Goal: Task Accomplishment & Management: Complete application form

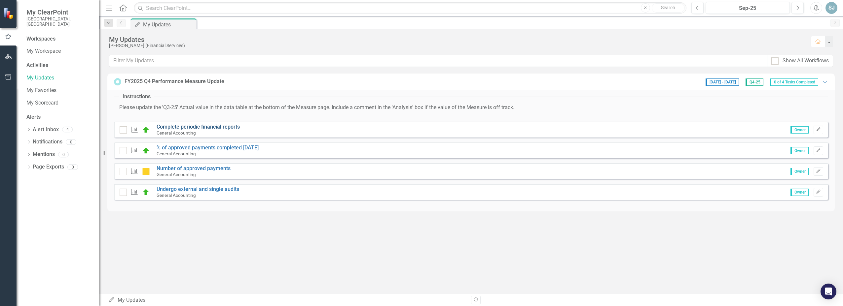
click at [197, 126] on link "Complete periodic financial reports" at bounding box center [198, 127] width 83 height 6
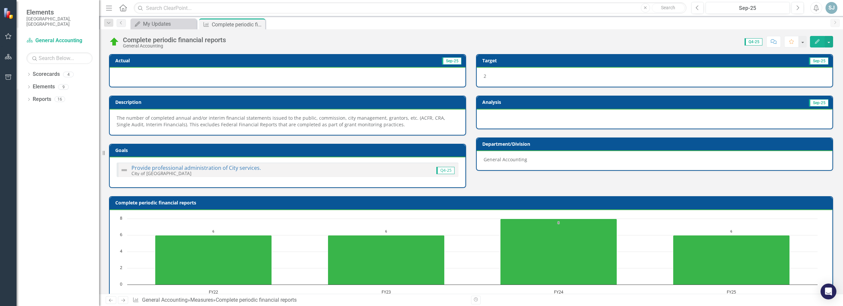
click at [452, 79] on div at bounding box center [288, 77] width 356 height 19
click at [144, 21] on div "My Updates" at bounding box center [165, 24] width 44 height 8
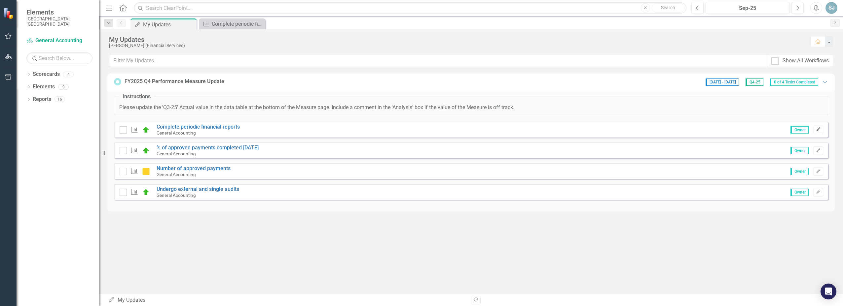
click at [818, 126] on button "Edit" at bounding box center [818, 130] width 10 height 9
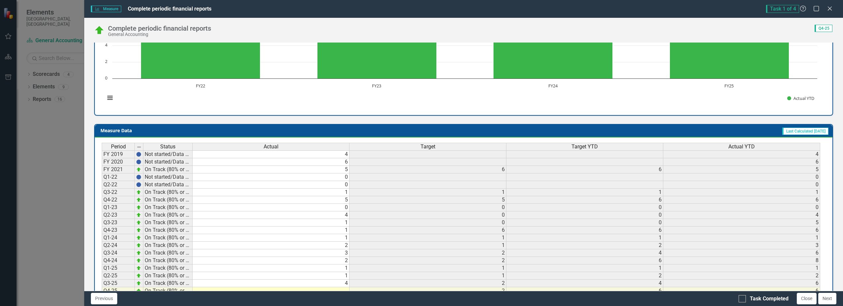
scroll to position [223, 0]
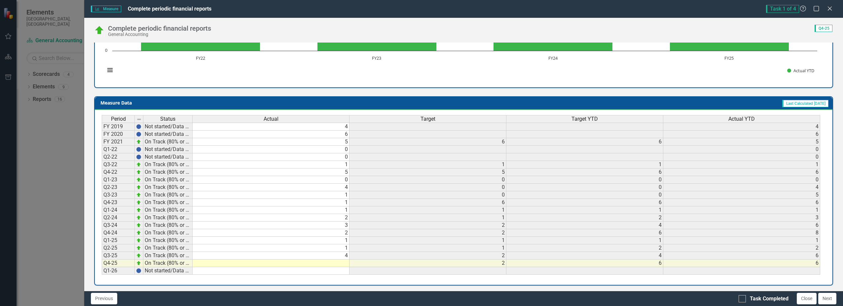
click at [338, 260] on td at bounding box center [271, 264] width 157 height 8
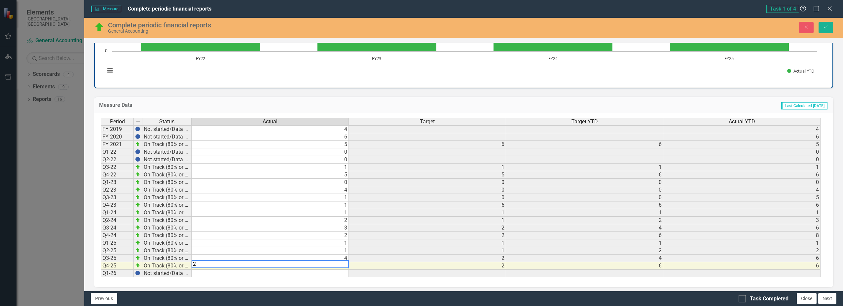
type textarea "2"
click at [650, 283] on div "Period Status Actual Target Target YTD Actual YTD FY 2019 Not started/Data not …" at bounding box center [463, 200] width 739 height 175
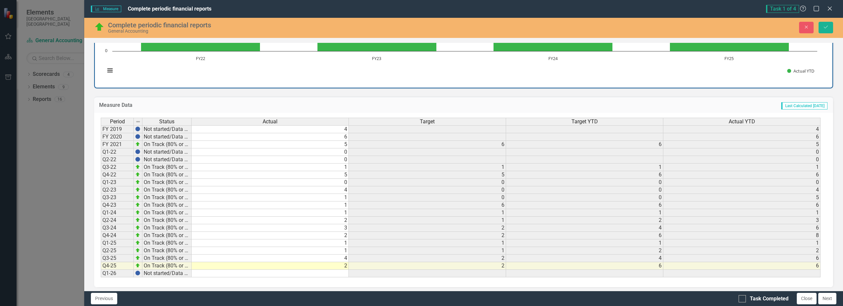
scroll to position [225, 0]
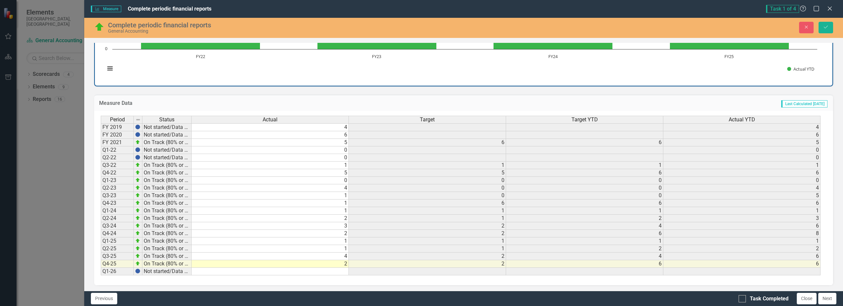
click at [837, 298] on div "Task Completed Close Next" at bounding box center [787, 299] width 99 height 12
click at [828, 299] on button "Next" at bounding box center [827, 299] width 18 height 12
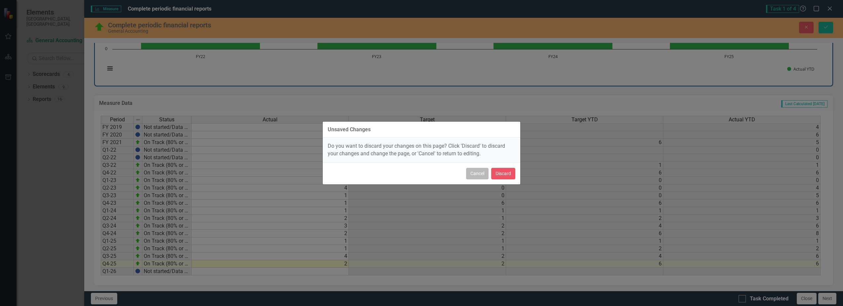
click at [482, 173] on button "Cancel" at bounding box center [477, 174] width 22 height 12
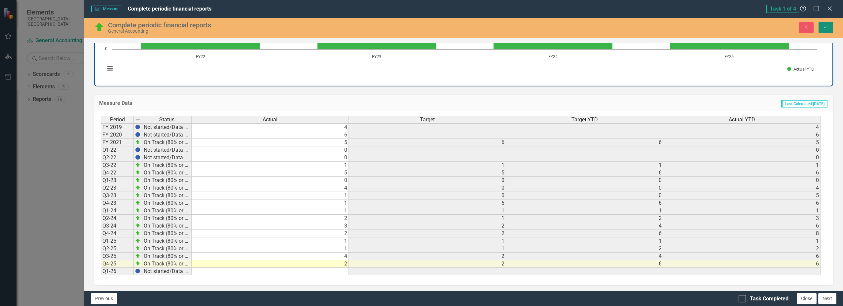
drag, startPoint x: 828, startPoint y: 25, endPoint x: 801, endPoint y: 87, distance: 67.8
click at [828, 26] on icon "Save" at bounding box center [826, 27] width 6 height 5
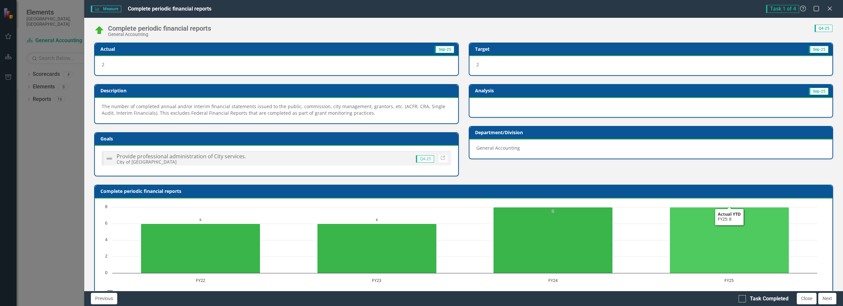
scroll to position [33, 0]
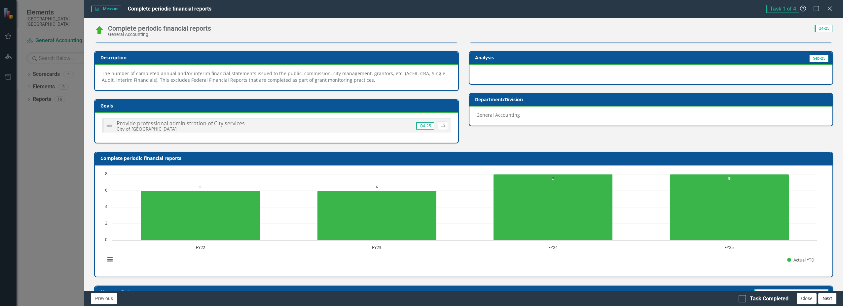
click at [824, 297] on button "Next" at bounding box center [827, 299] width 18 height 12
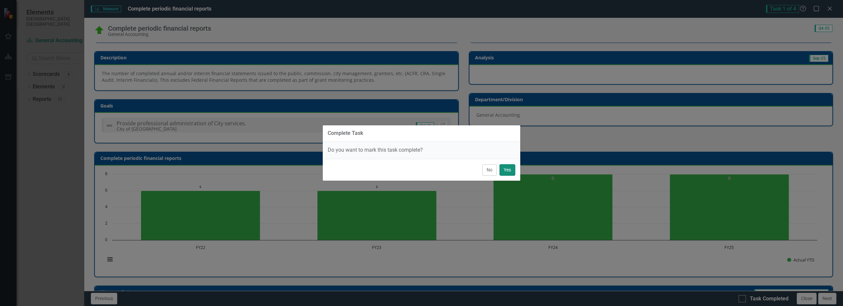
click at [503, 172] on button "Yes" at bounding box center [507, 170] width 16 height 12
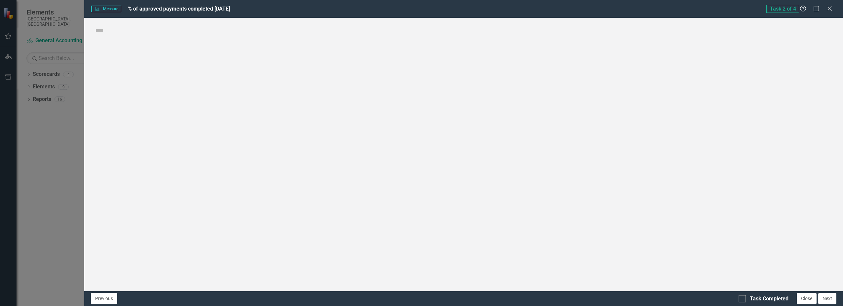
checkbox input "true"
